Goal: Check status: Check status

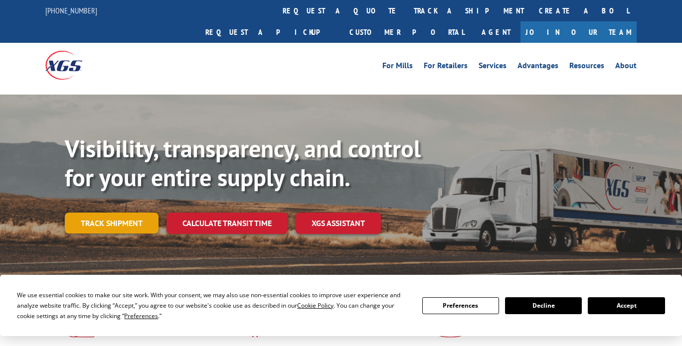
click at [118, 213] on link "Track shipment" at bounding box center [112, 223] width 94 height 21
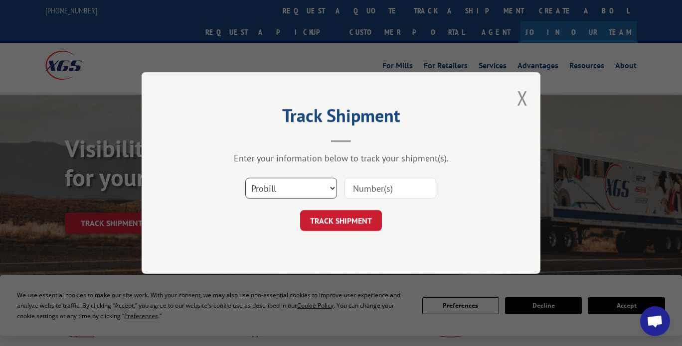
click at [280, 185] on select "Select category... Probill BOL PO" at bounding box center [291, 188] width 92 height 21
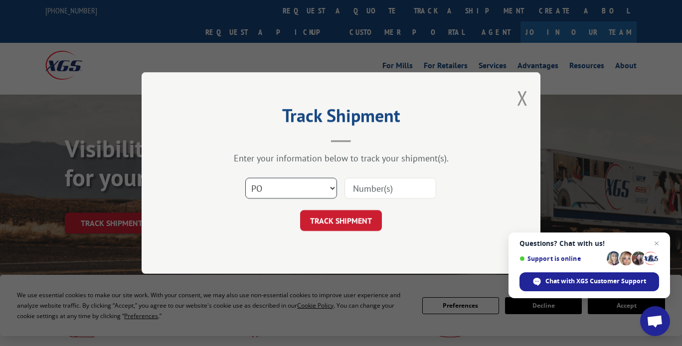
click at [245, 178] on select "Select category... Probill BOL PO" at bounding box center [291, 188] width 92 height 21
click at [283, 182] on select "Select category... Probill BOL PO" at bounding box center [291, 188] width 92 height 21
select select "bol"
click at [245, 178] on select "Select category... Probill BOL PO" at bounding box center [291, 188] width 92 height 21
click at [353, 191] on input at bounding box center [390, 188] width 92 height 21
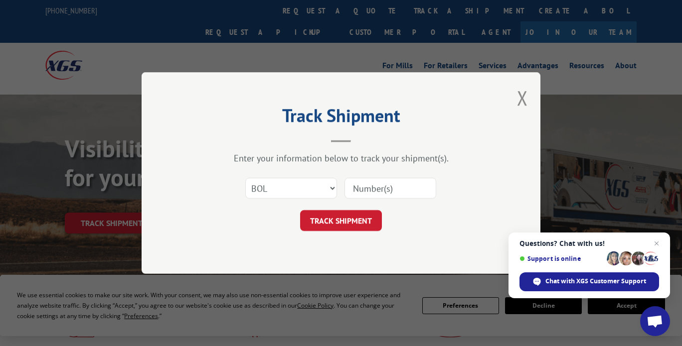
paste input "SO2380542"
type input "SO2380542"
click at [373, 229] on button "TRACK SHIPMENT" at bounding box center [341, 220] width 82 height 21
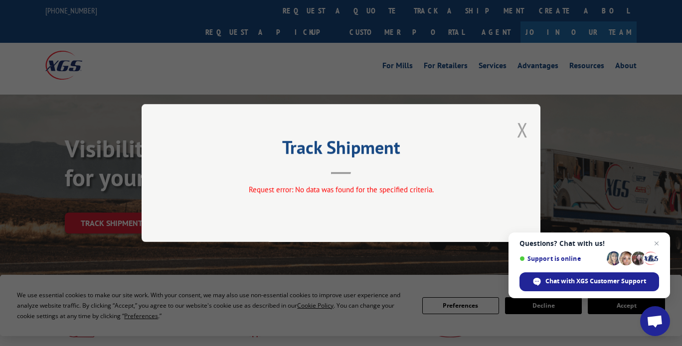
click at [517, 135] on button "Close modal" at bounding box center [522, 130] width 11 height 26
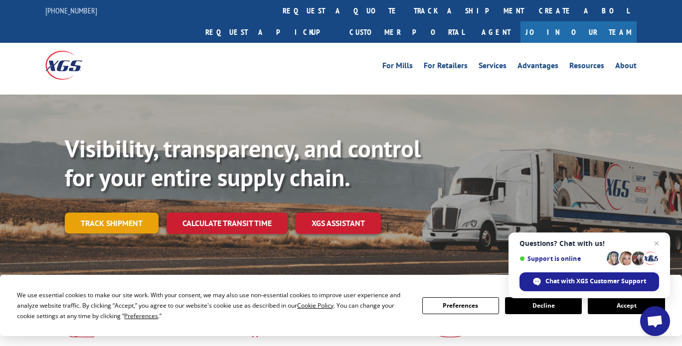
click at [92, 213] on link "Track shipment" at bounding box center [112, 223] width 94 height 21
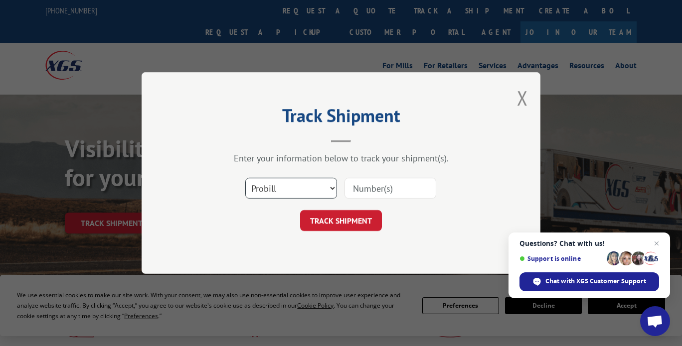
click at [288, 191] on select "Select category... Probill BOL PO" at bounding box center [291, 188] width 92 height 21
click at [245, 178] on select "Select category... Probill BOL PO" at bounding box center [291, 188] width 92 height 21
click at [308, 188] on select "Select category... Probill BOL PO" at bounding box center [291, 188] width 92 height 21
select select "po"
click at [245, 178] on select "Select category... Probill BOL PO" at bounding box center [291, 188] width 92 height 21
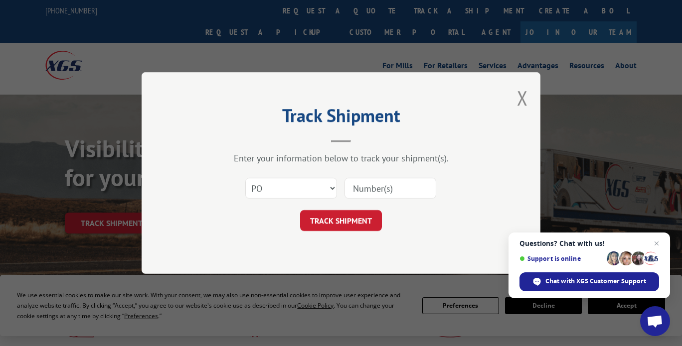
click at [382, 191] on input at bounding box center [390, 188] width 92 height 21
paste input "SO2380542"
type input "SO2380542"
click at [337, 229] on button "TRACK SHIPMENT" at bounding box center [341, 220] width 82 height 21
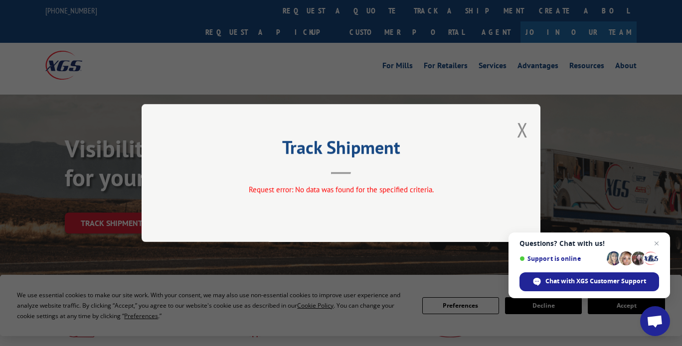
click at [346, 185] on span "Request error: No data was found for the specified criteria." at bounding box center [341, 189] width 185 height 9
click at [519, 130] on button "Close modal" at bounding box center [522, 130] width 11 height 26
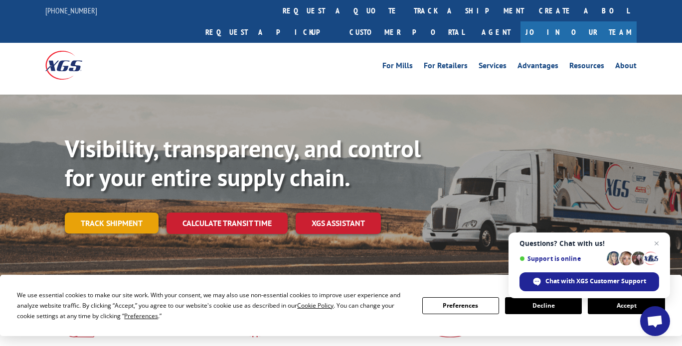
click at [130, 213] on link "Track shipment" at bounding box center [112, 223] width 94 height 21
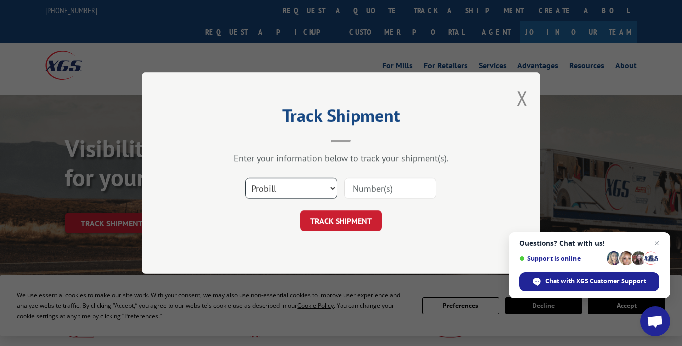
click at [269, 186] on select "Select category... Probill BOL PO" at bounding box center [291, 188] width 92 height 21
click at [280, 184] on select "Select category... Probill BOL PO" at bounding box center [291, 188] width 92 height 21
click at [387, 192] on input at bounding box center [390, 188] width 92 height 21
paste input "SO2380158"
type input "SO2380158"
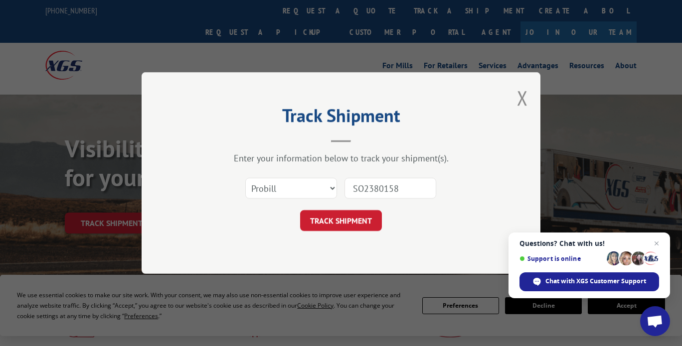
click at [490, 192] on div "Select category... Probill BOL PO SO2380158" at bounding box center [340, 188] width 299 height 33
click at [355, 220] on button "TRACK SHIPMENT" at bounding box center [341, 220] width 82 height 21
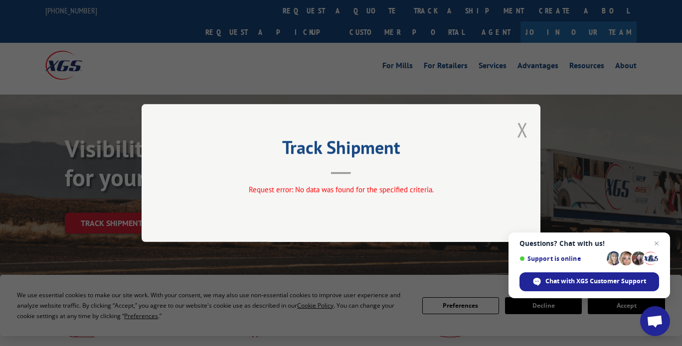
click at [523, 130] on button "Close modal" at bounding box center [522, 130] width 11 height 26
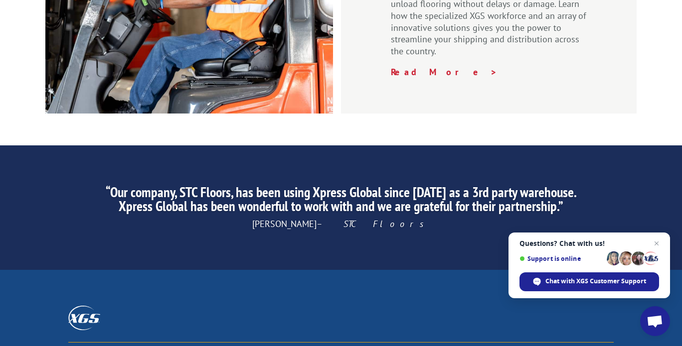
scroll to position [1623, 0]
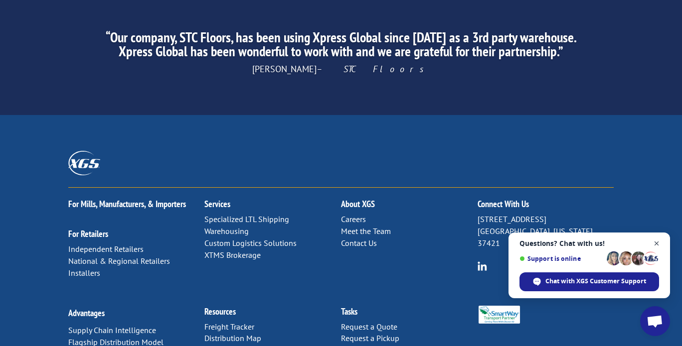
click at [652, 238] on span "Close chat" at bounding box center [657, 244] width 12 height 12
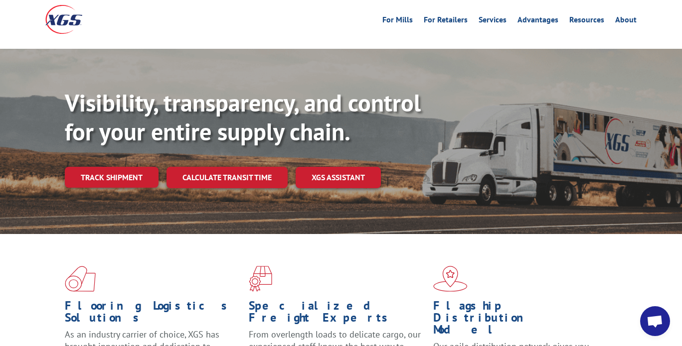
scroll to position [0, 0]
